Goal: Task Accomplishment & Management: Complete application form

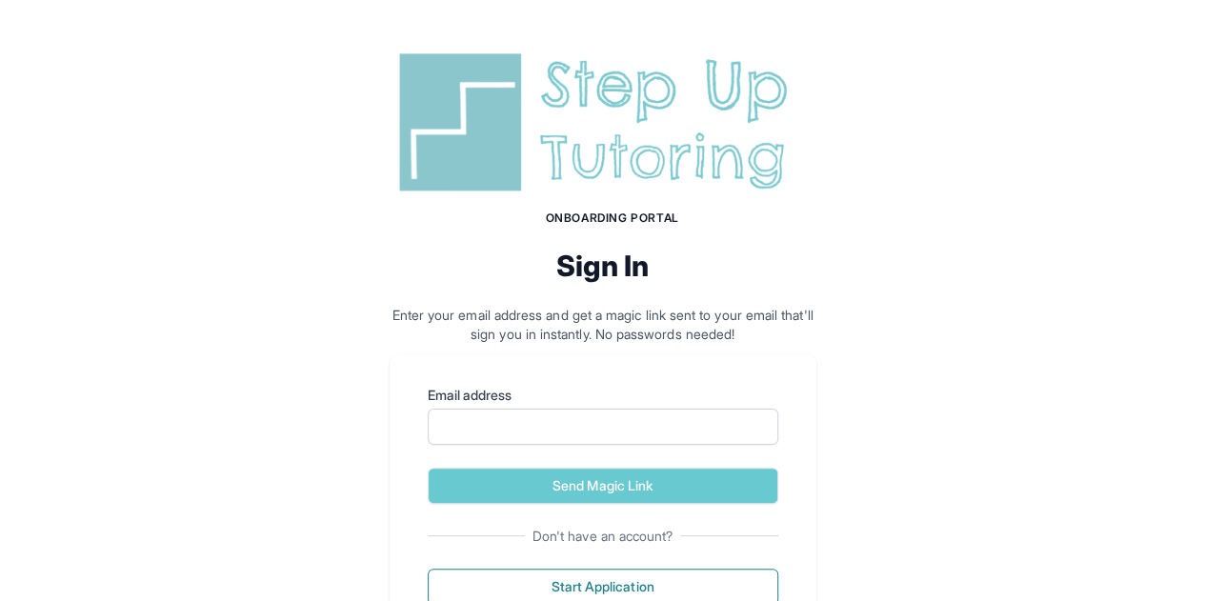
scroll to position [77, 0]
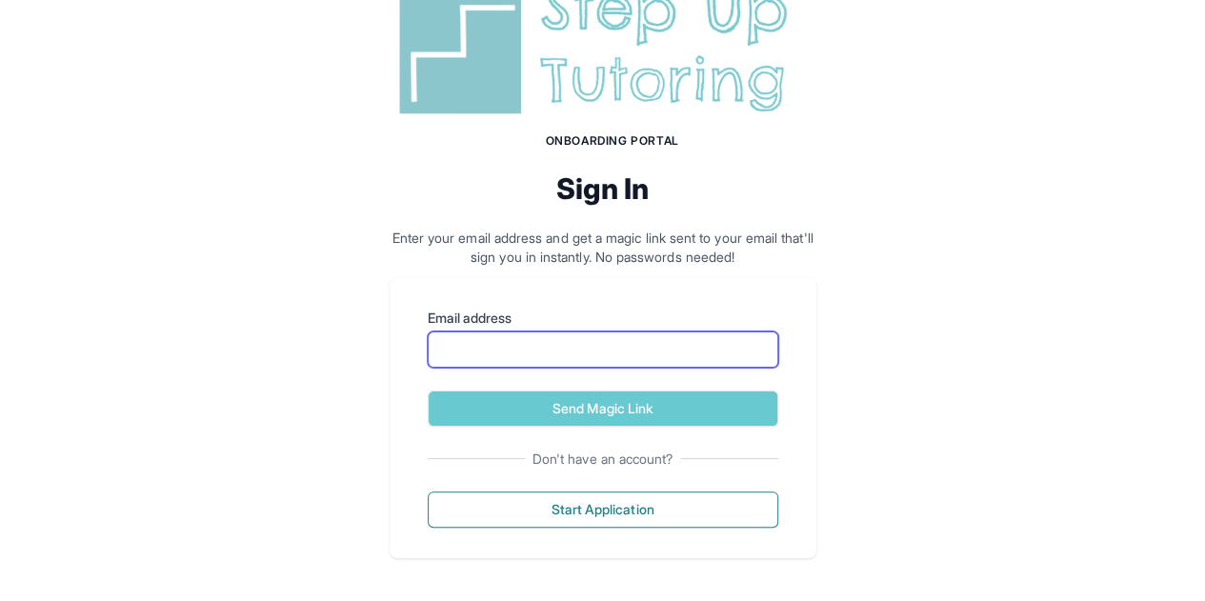
click at [593, 360] on input "Email address" at bounding box center [603, 350] width 351 height 36
click at [438, 551] on div "Email address Send Magic Link Don't have an account? Start Application" at bounding box center [603, 418] width 427 height 280
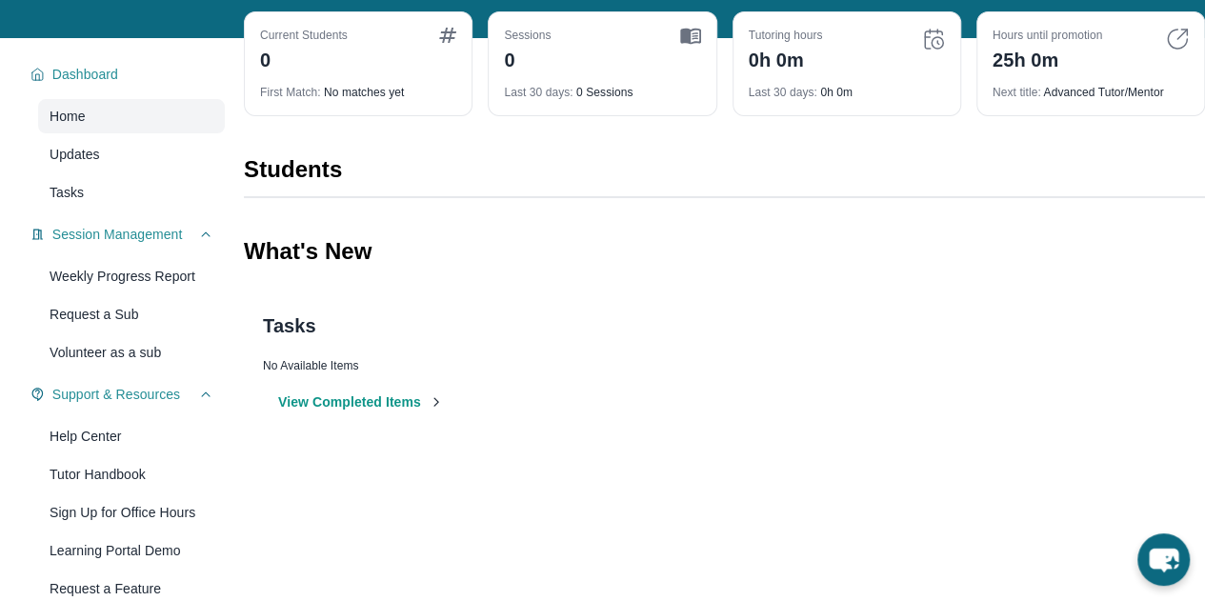
scroll to position [122, 0]
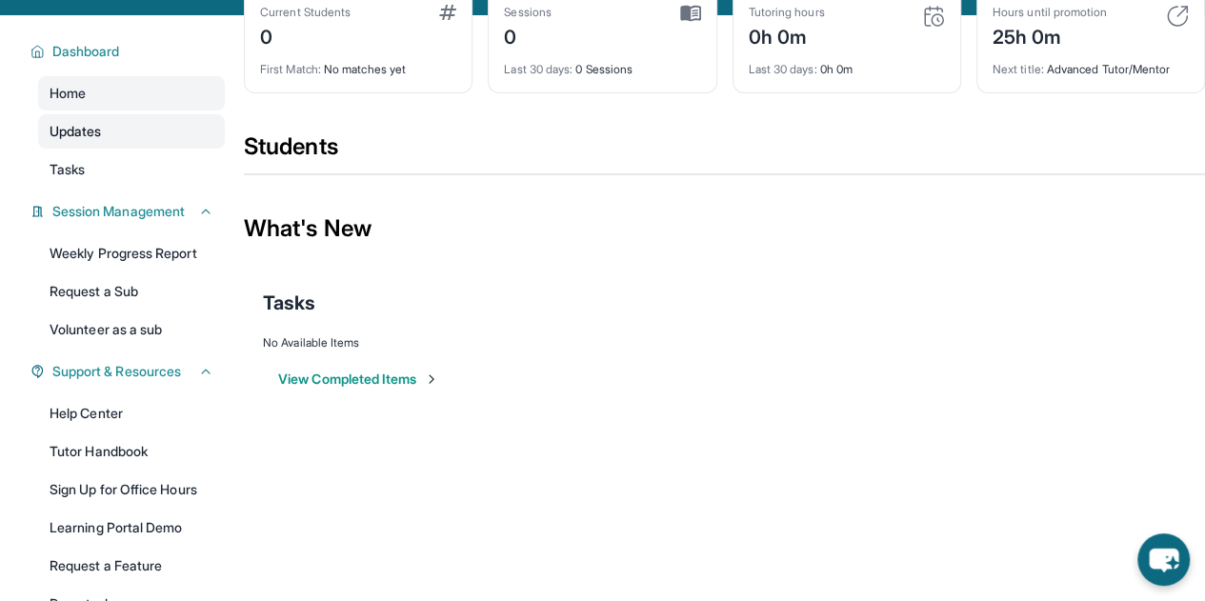
click at [116, 134] on link "Updates" at bounding box center [131, 131] width 187 height 34
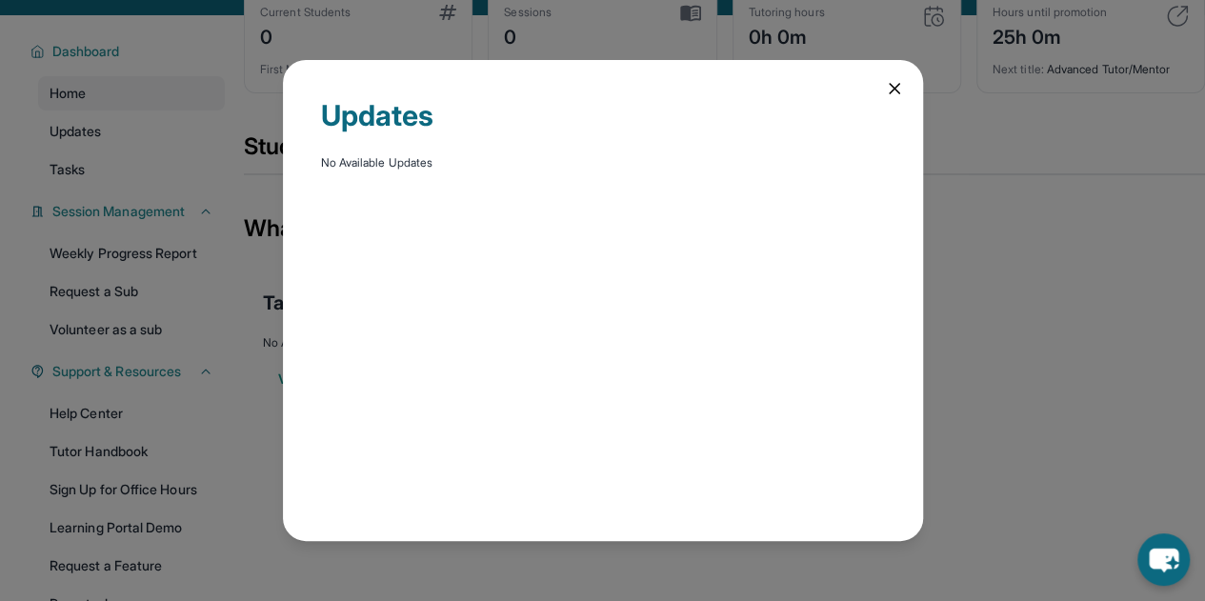
click at [114, 161] on div "Updates No Available Updates" at bounding box center [602, 300] width 1205 height 601
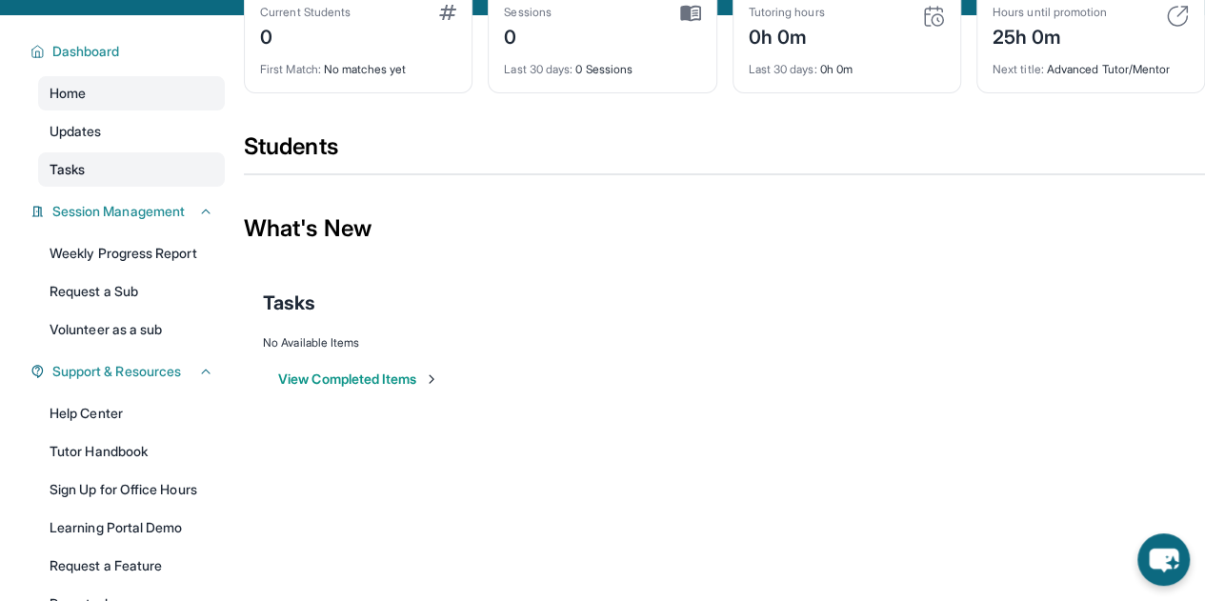
click at [117, 165] on link "Tasks" at bounding box center [131, 169] width 187 height 34
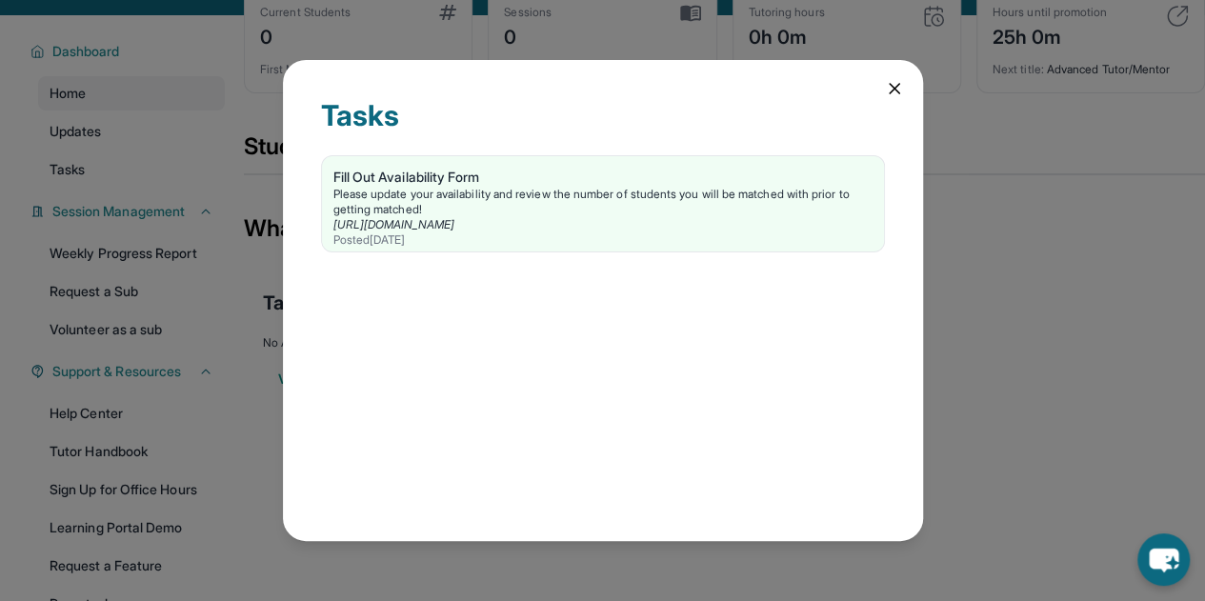
click at [117, 167] on div "Tasks Fill Out Availability Form Please update your availability and review the…" at bounding box center [602, 300] width 1205 height 601
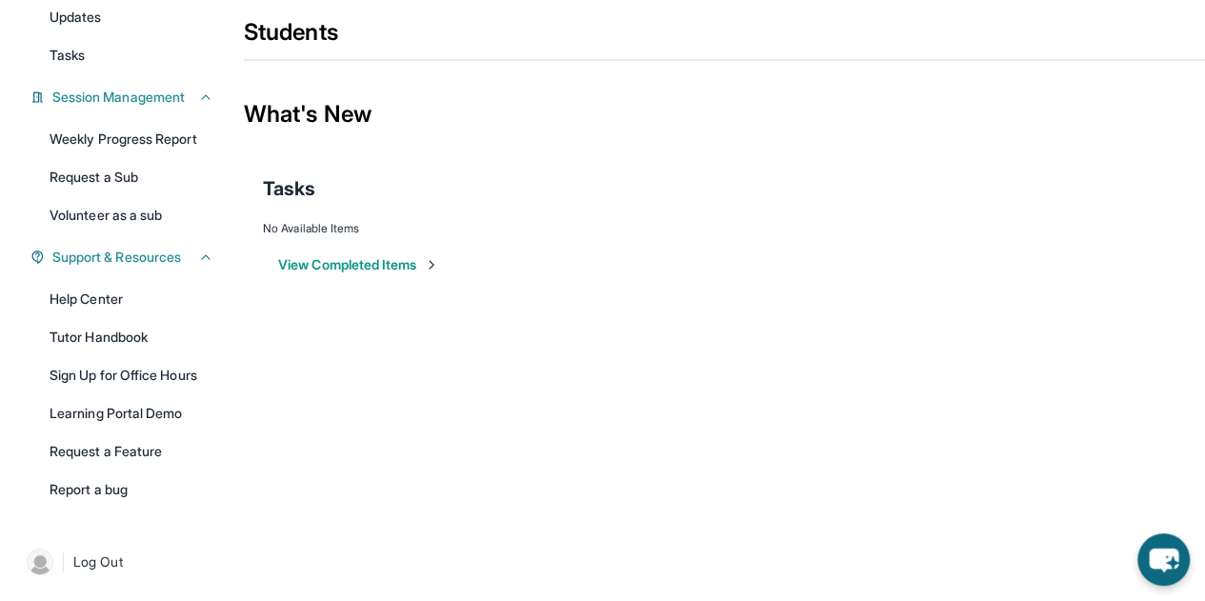
scroll to position [0, 0]
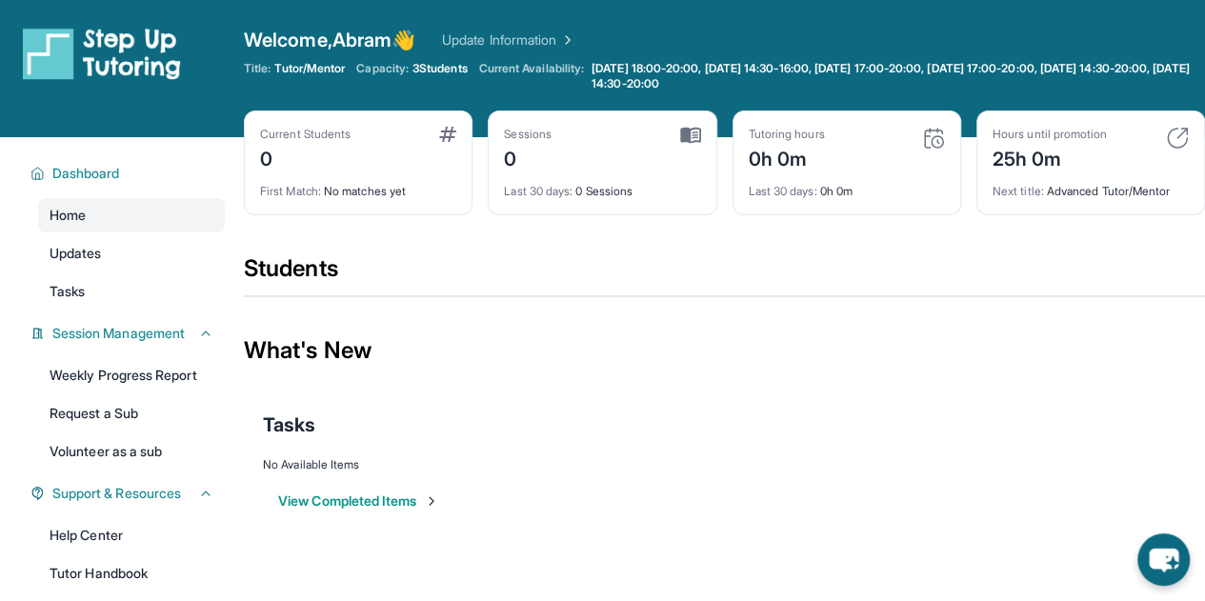
click at [1159, 142] on div "Hours until promotion 25h 0m" at bounding box center [1091, 150] width 196 height 46
click at [1170, 140] on img at bounding box center [1177, 138] width 23 height 23
click at [1044, 185] on div "Next title : Advanced Tutor/Mentor" at bounding box center [1091, 185] width 196 height 27
click at [1054, 150] on div "25h 0m" at bounding box center [1050, 157] width 114 height 30
